Goal: Transaction & Acquisition: Purchase product/service

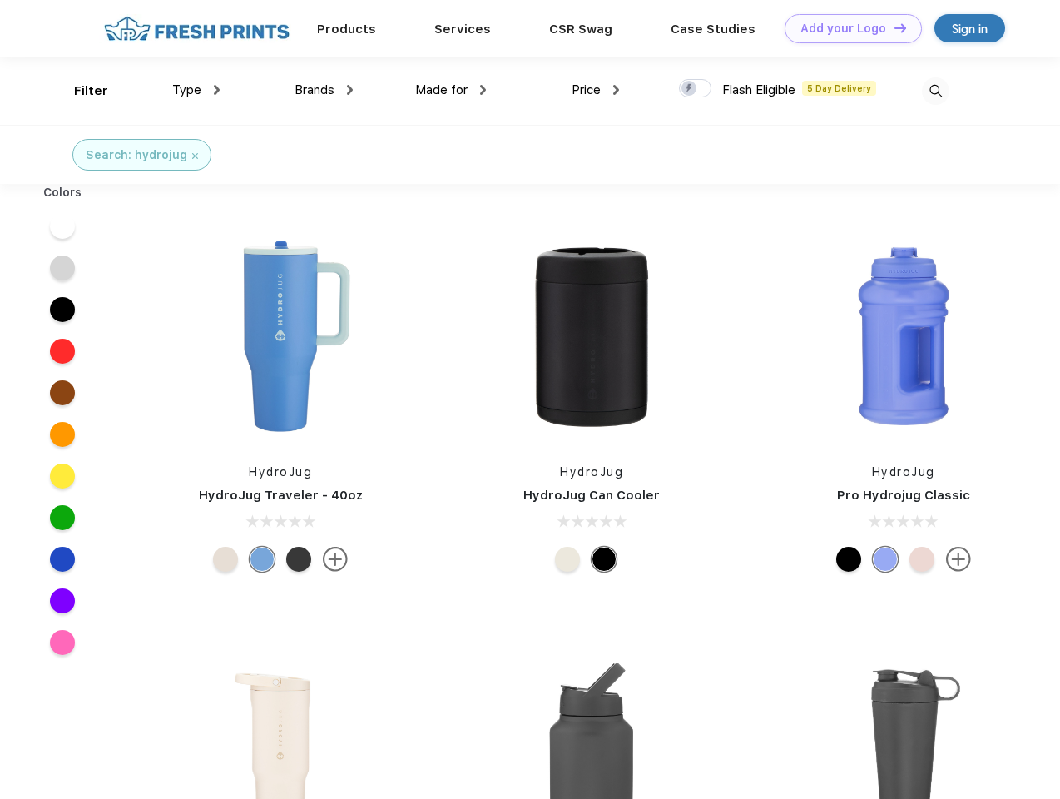
click at [847, 28] on link "Add your Logo Design Tool" at bounding box center [852, 28] width 137 height 29
click at [0, 0] on div "Design Tool" at bounding box center [0, 0] width 0 height 0
click at [893, 27] on link "Add your Logo Design Tool" at bounding box center [852, 28] width 137 height 29
click at [80, 91] on div "Filter" at bounding box center [91, 91] width 34 height 19
click at [196, 90] on span "Type" at bounding box center [186, 89] width 29 height 15
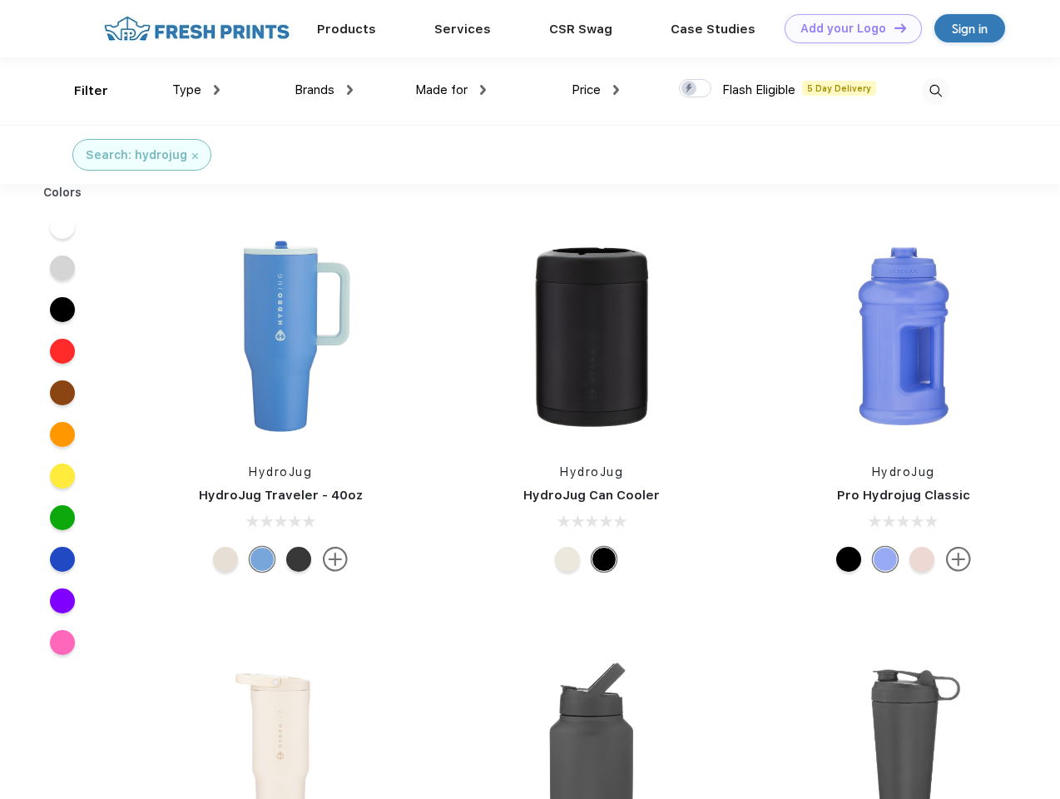
click at [324, 90] on span "Brands" at bounding box center [314, 89] width 40 height 15
click at [451, 90] on span "Made for" at bounding box center [441, 89] width 52 height 15
click at [596, 90] on span "Price" at bounding box center [585, 89] width 29 height 15
click at [695, 89] on div at bounding box center [695, 88] width 32 height 18
click at [690, 89] on input "checkbox" at bounding box center [684, 83] width 11 height 11
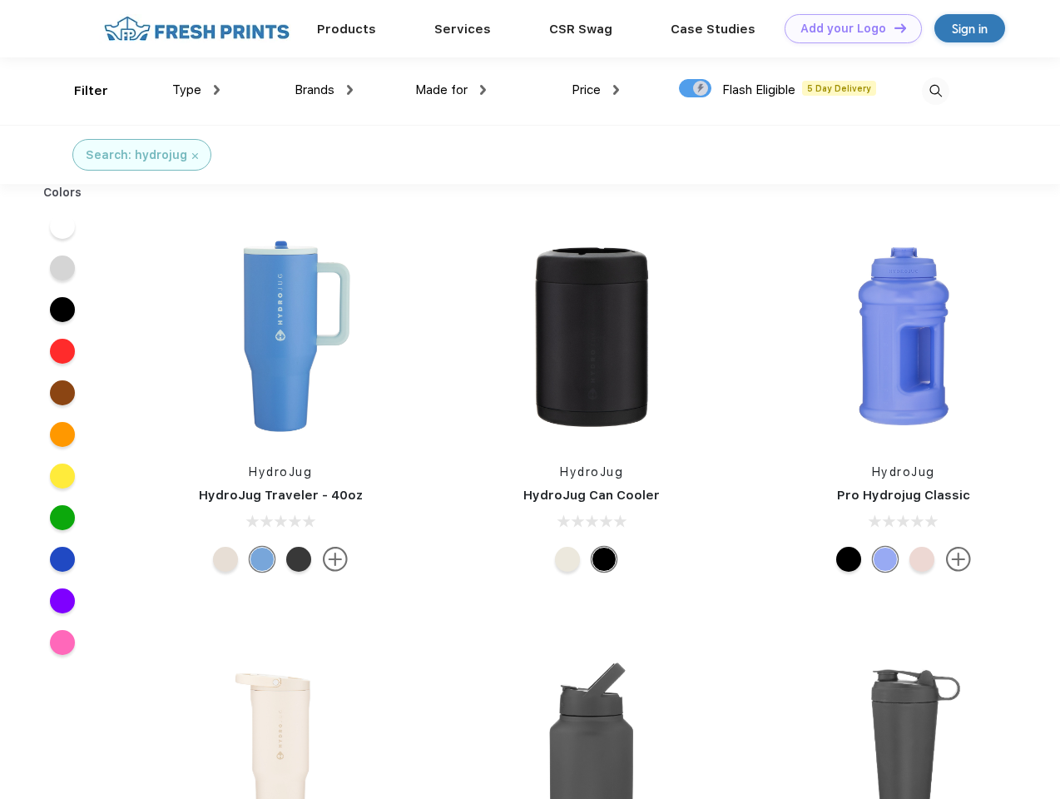
click at [935, 91] on img at bounding box center [935, 90] width 27 height 27
